Goal: Information Seeking & Learning: Compare options

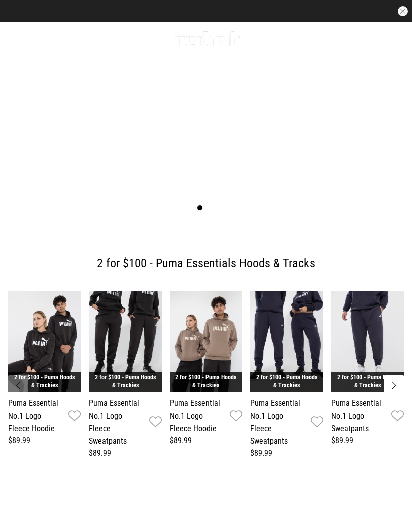
click at [14, 45] on icon at bounding box center [14, 38] width 13 height 17
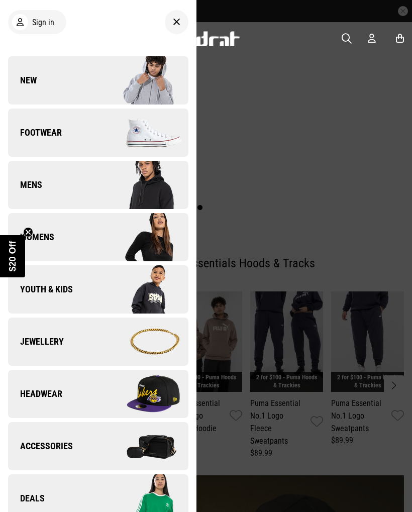
click at [133, 395] on img at bounding box center [143, 394] width 90 height 50
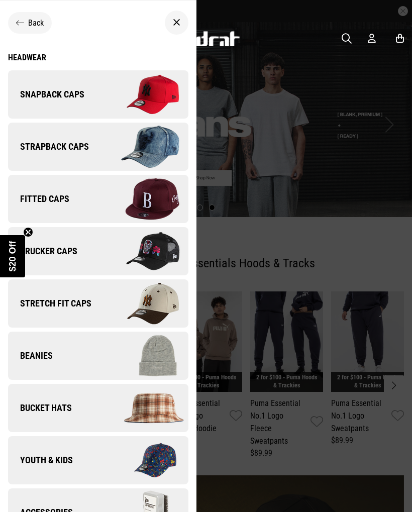
click at [160, 96] on img at bounding box center [143, 94] width 90 height 50
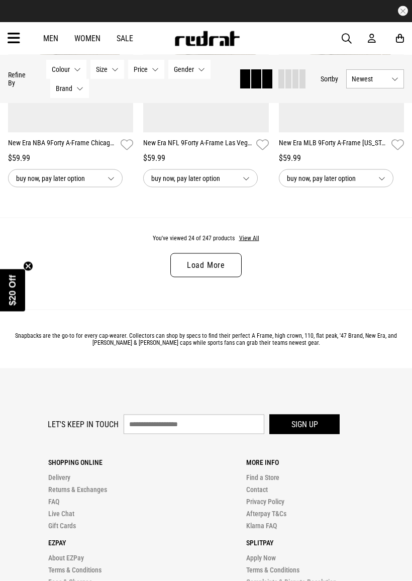
scroll to position [1997, 0]
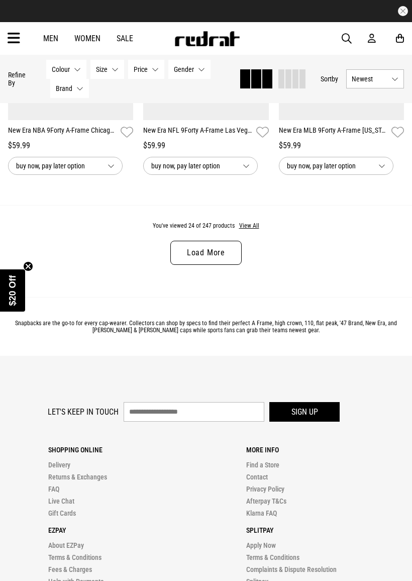
click at [234, 263] on link "Load More" at bounding box center [205, 253] width 71 height 24
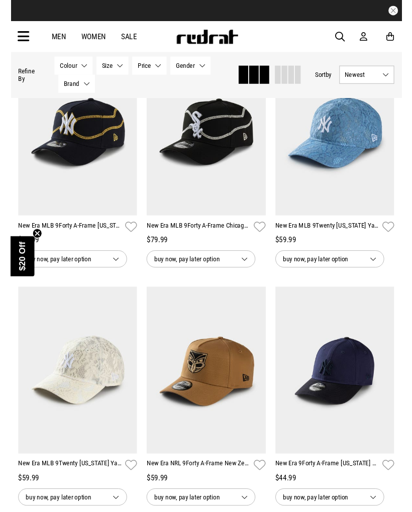
scroll to position [2401, 0]
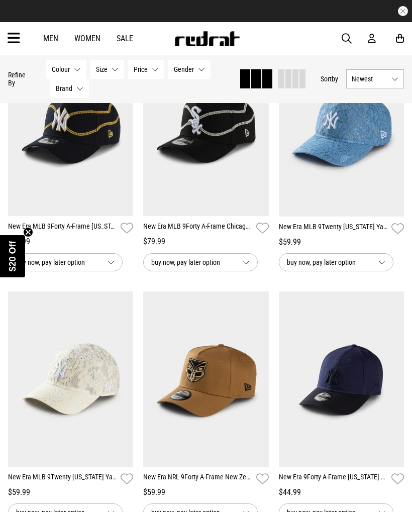
click at [356, 236] on link "New Era MLB 9Twenty New York Yankees Lace Snapback Cap" at bounding box center [333, 229] width 109 height 15
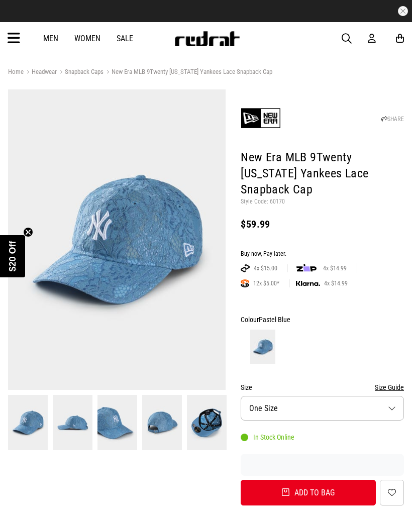
click at [175, 420] on img at bounding box center [162, 422] width 40 height 55
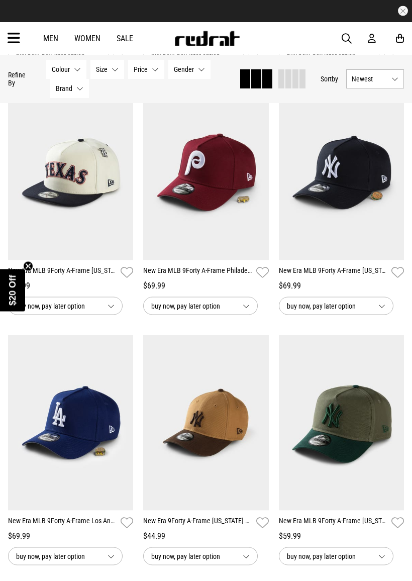
scroll to position [1163, 0]
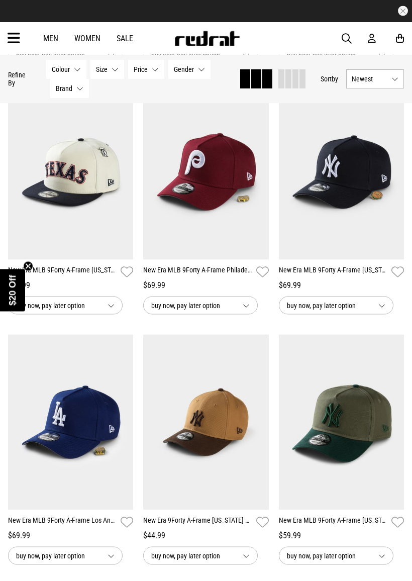
click at [359, 274] on link "New Era MLB 9Forty A-Frame New York Yankees Local Dishes Snapback Cap" at bounding box center [333, 272] width 109 height 15
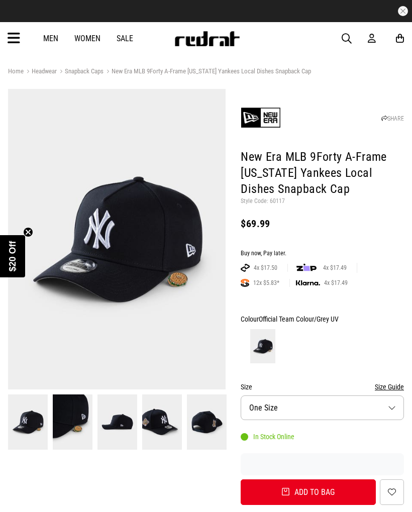
click at [85, 418] on img at bounding box center [73, 421] width 40 height 55
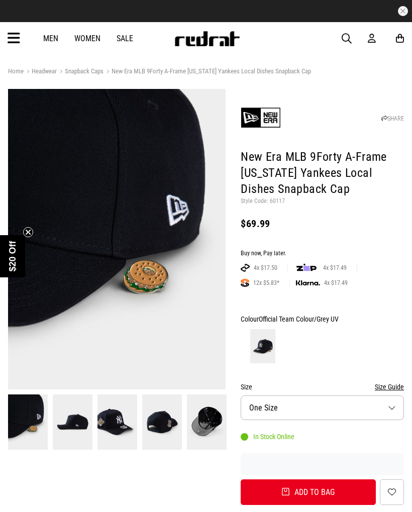
click at [106, 426] on img at bounding box center [117, 421] width 40 height 55
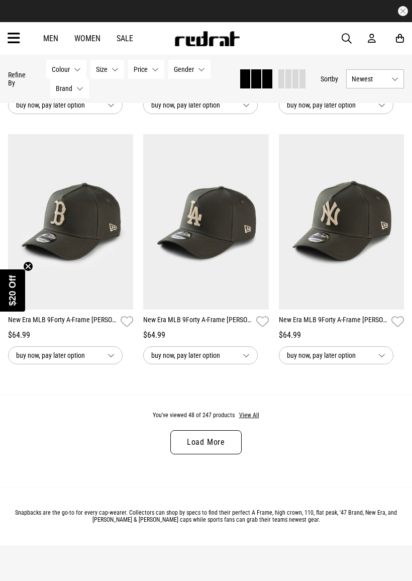
click at [230, 453] on link "Load More" at bounding box center [205, 442] width 71 height 24
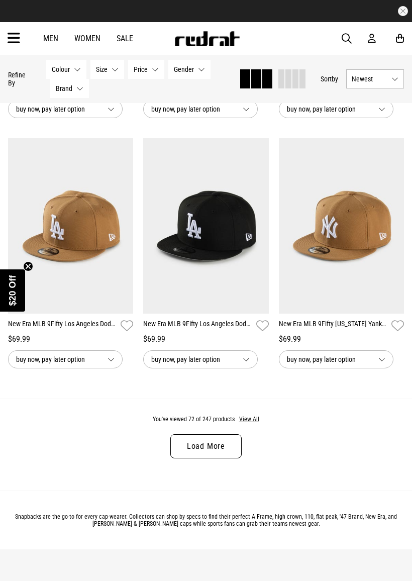
scroll to position [3862, 0]
click at [236, 458] on link "Load More" at bounding box center [205, 446] width 71 height 24
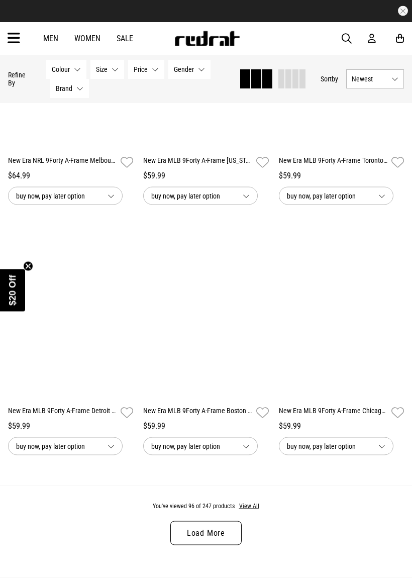
scroll to position [5981, 0]
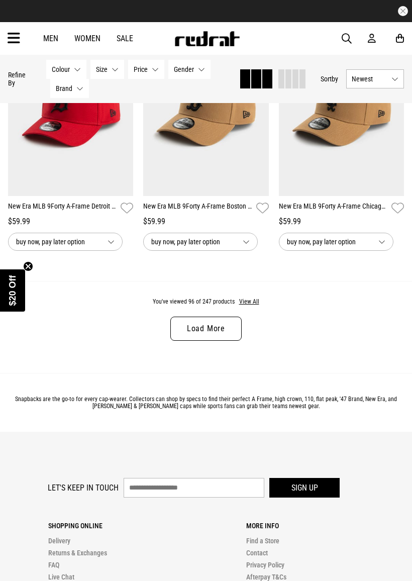
click at [236, 341] on link "Load More" at bounding box center [205, 329] width 71 height 24
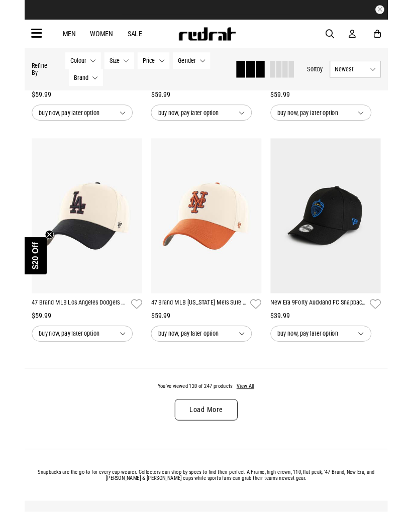
scroll to position [7847, 0]
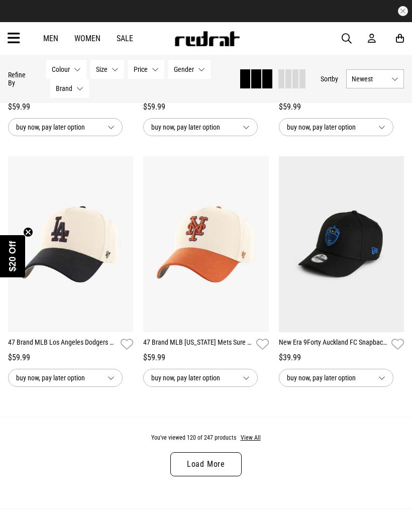
click at [235, 476] on link "Load More" at bounding box center [205, 464] width 71 height 24
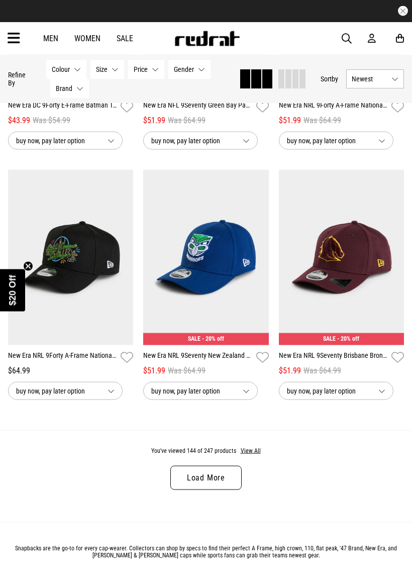
scroll to position [9836, 0]
click at [236, 489] on link "Load More" at bounding box center [205, 477] width 71 height 24
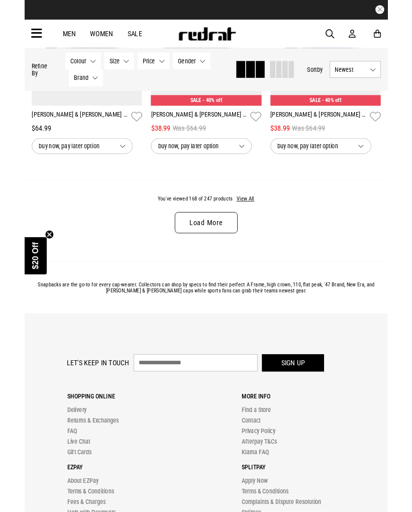
scroll to position [12000, 0]
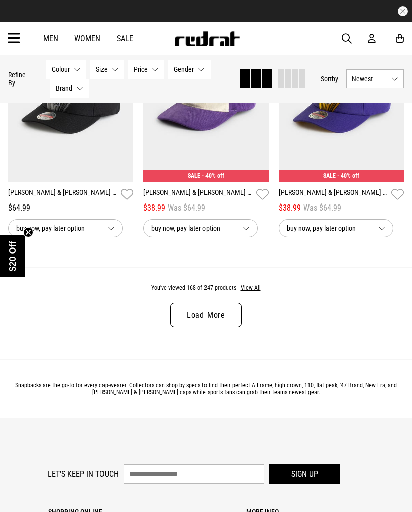
click at [233, 327] on link "Load More" at bounding box center [205, 315] width 71 height 24
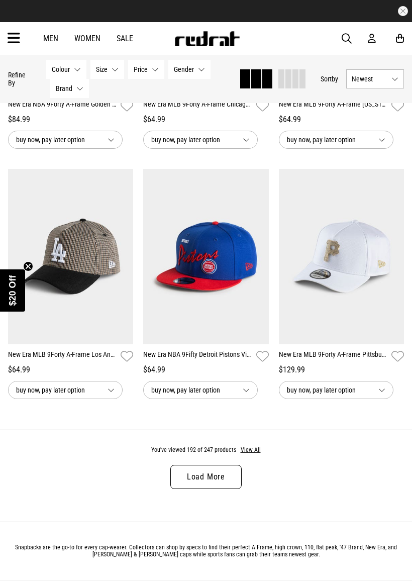
scroll to position [13921, 0]
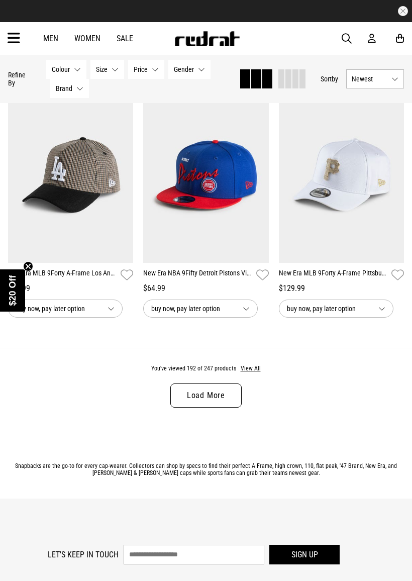
click at [229, 407] on link "Load More" at bounding box center [205, 395] width 71 height 24
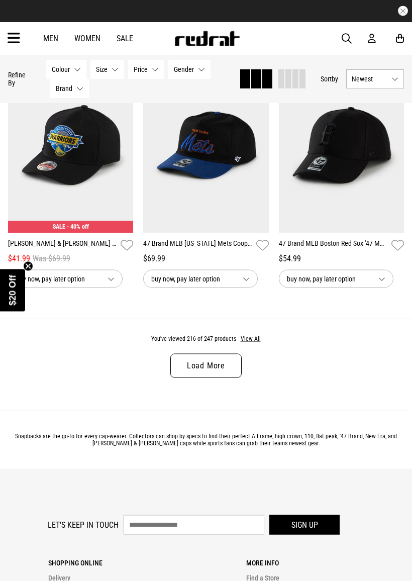
scroll to position [15953, 0]
click at [240, 377] on link "Load More" at bounding box center [205, 365] width 71 height 24
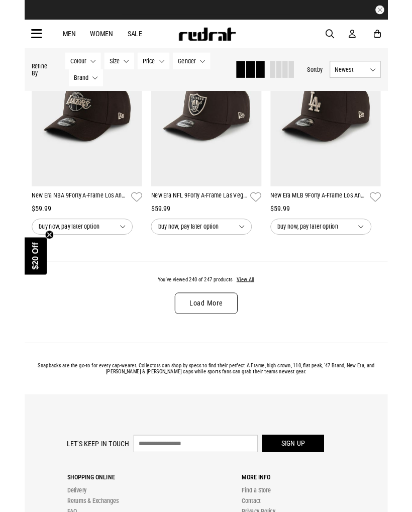
scroll to position [17975, 0]
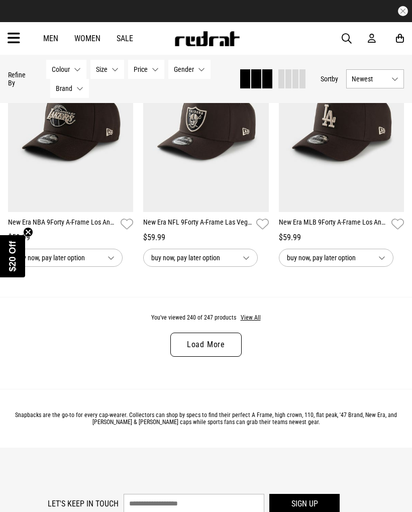
click at [239, 357] on link "Load More" at bounding box center [205, 345] width 71 height 24
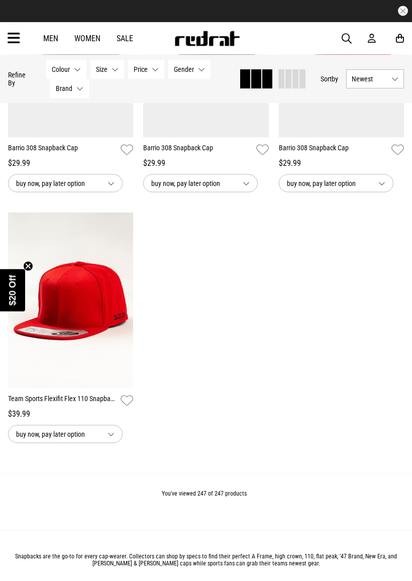
scroll to position [18551, 0]
click at [14, 46] on icon at bounding box center [14, 38] width 13 height 17
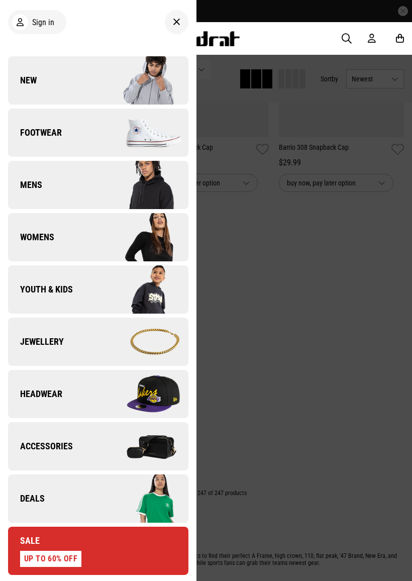
click at [149, 393] on img at bounding box center [143, 394] width 90 height 50
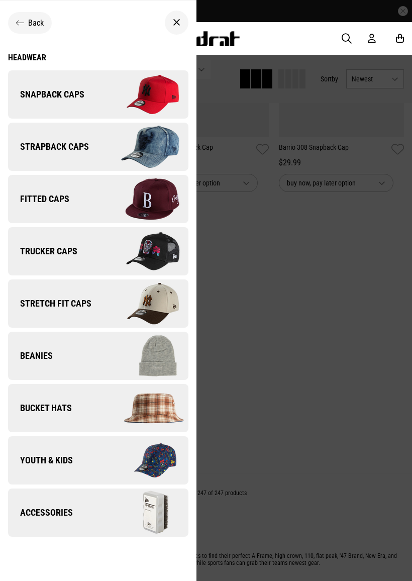
click at [171, 148] on img at bounding box center [143, 147] width 90 height 50
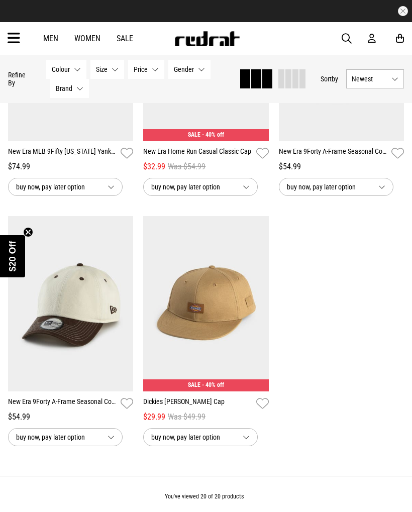
scroll to position [1474, 0]
